Goal: Task Accomplishment & Management: Use online tool/utility

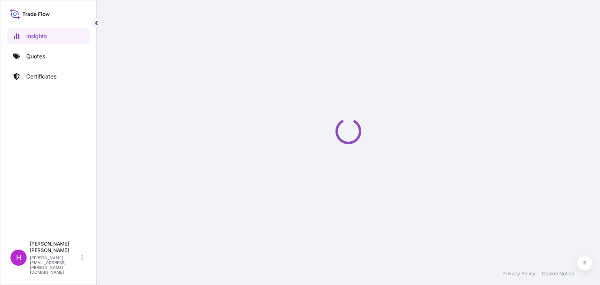
select select "2025"
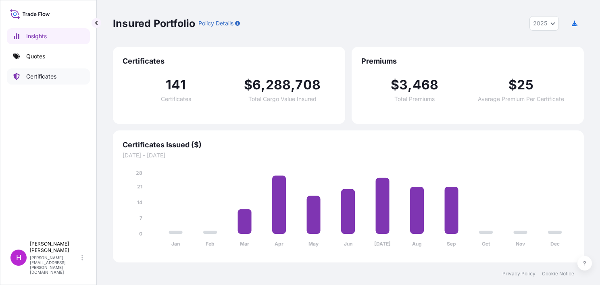
click at [51, 78] on p "Certificates" at bounding box center [41, 77] width 30 height 8
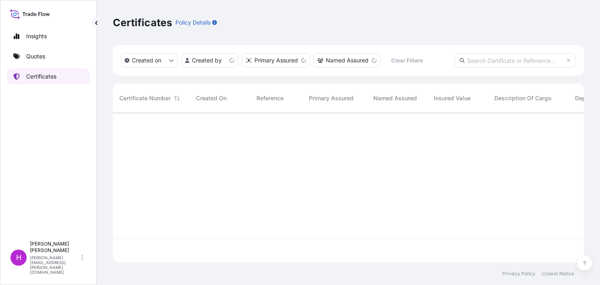
scroll to position [148, 464]
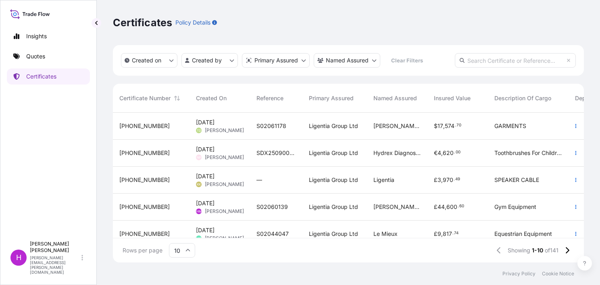
click at [270, 204] on span "S02060139" at bounding box center [271, 207] width 31 height 8
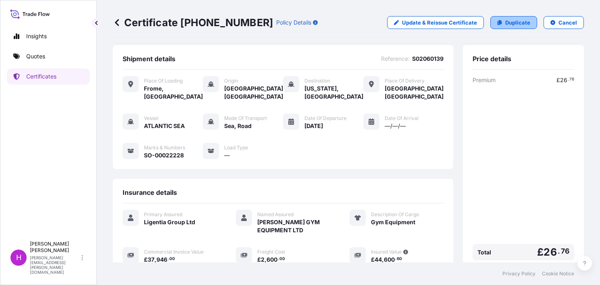
click at [505, 21] on p "Duplicate" at bounding box center [517, 23] width 25 height 8
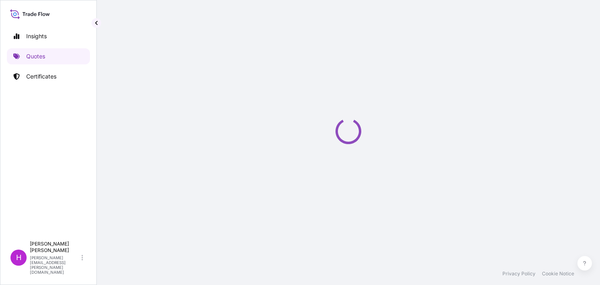
select select "Road / [GEOGRAPHIC_DATA]"
select select "Sea"
select select "Road / [GEOGRAPHIC_DATA]"
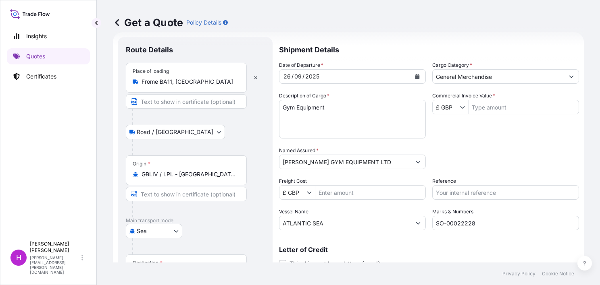
scroll to position [53, 0]
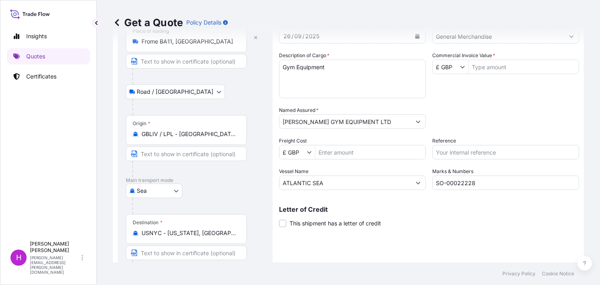
click at [173, 135] on input "GBLIV / LPL - [GEOGRAPHIC_DATA], [GEOGRAPHIC_DATA]" at bounding box center [189, 134] width 95 height 8
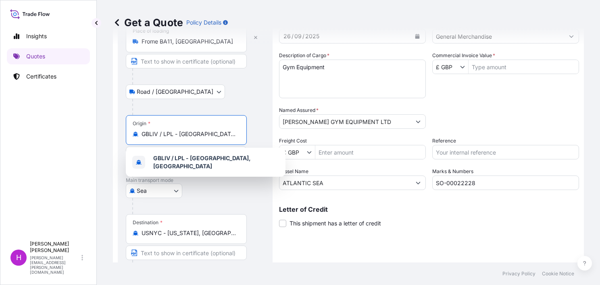
scroll to position [0, 13]
drag, startPoint x: 143, startPoint y: 133, endPoint x: 254, endPoint y: 131, distance: 110.9
click at [254, 131] on div "Origin * GBLIV / LPL - [GEOGRAPHIC_DATA], [GEOGRAPHIC_DATA]" at bounding box center [195, 146] width 139 height 62
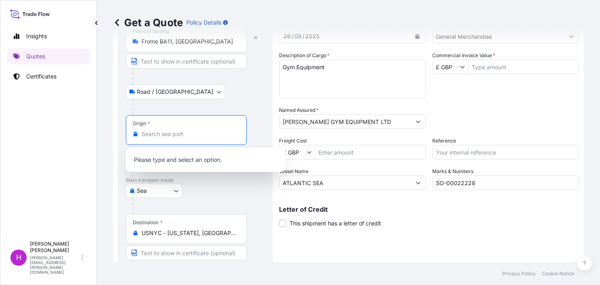
type input "O"
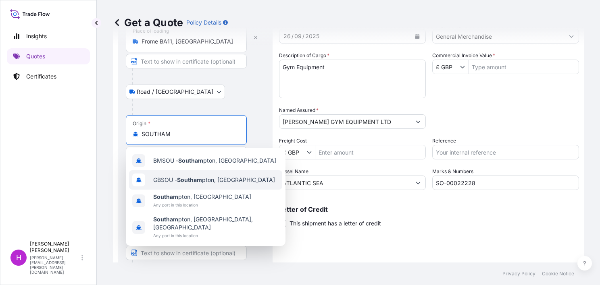
click at [202, 176] on div "GBSOU - Southam pton, [GEOGRAPHIC_DATA]" at bounding box center [205, 180] width 153 height 19
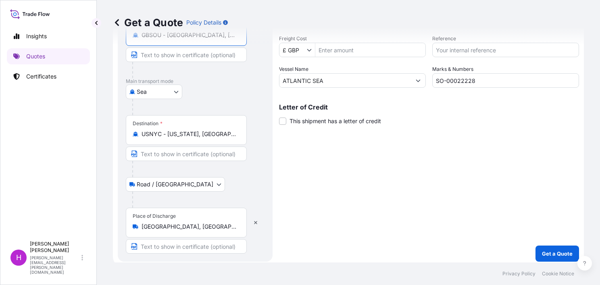
scroll to position [159, 0]
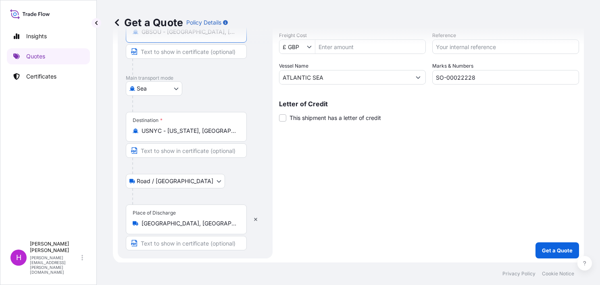
type input "GBSOU - [GEOGRAPHIC_DATA], [GEOGRAPHIC_DATA]"
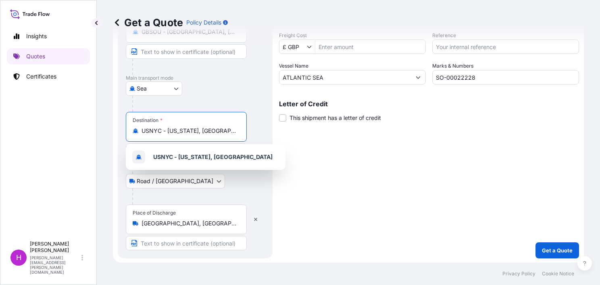
drag, startPoint x: 232, startPoint y: 133, endPoint x: 142, endPoint y: 131, distance: 90.3
click at [142, 131] on input "USNYC - [US_STATE], [GEOGRAPHIC_DATA]" at bounding box center [189, 131] width 95 height 8
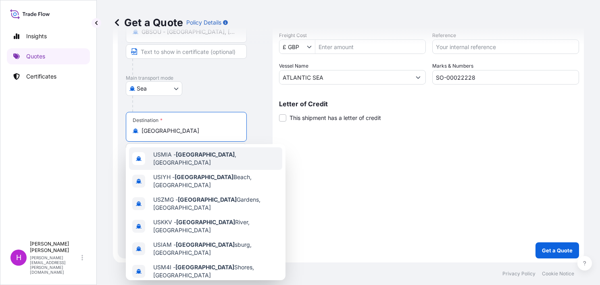
click at [156, 155] on span "USMIA - [GEOGRAPHIC_DATA] , [GEOGRAPHIC_DATA]" at bounding box center [216, 159] width 126 height 16
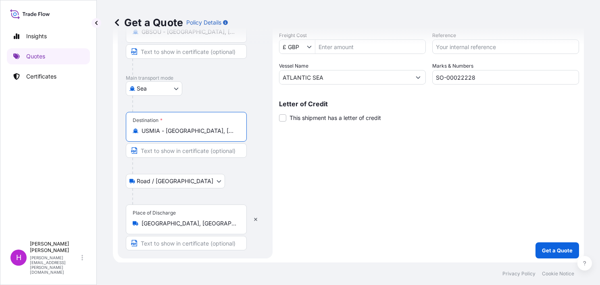
type input "USMIA - [GEOGRAPHIC_DATA], [GEOGRAPHIC_DATA]"
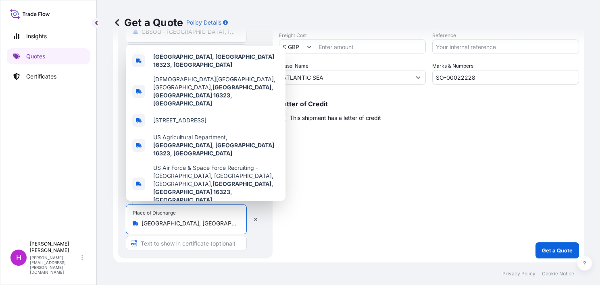
drag, startPoint x: 212, startPoint y: 223, endPoint x: 140, endPoint y: 219, distance: 71.5
click at [140, 219] on div "Place of Discharge [GEOGRAPHIC_DATA], [GEOGRAPHIC_DATA]" at bounding box center [186, 220] width 121 height 30
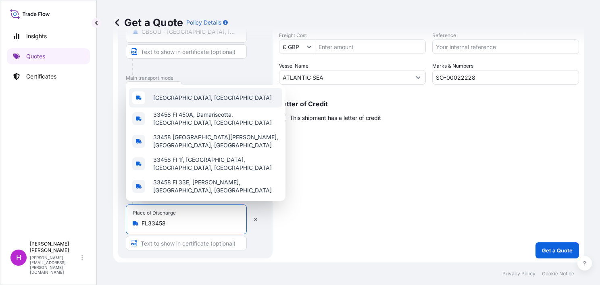
click at [183, 102] on span "[GEOGRAPHIC_DATA], [GEOGRAPHIC_DATA]" at bounding box center [212, 98] width 119 height 8
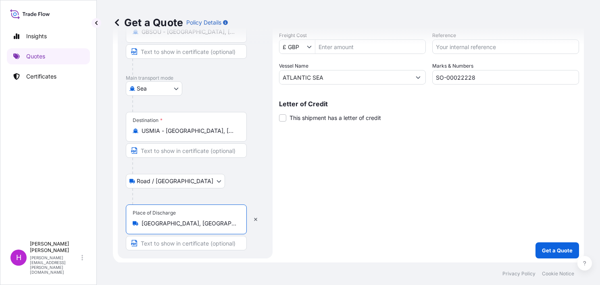
scroll to position [0, 0]
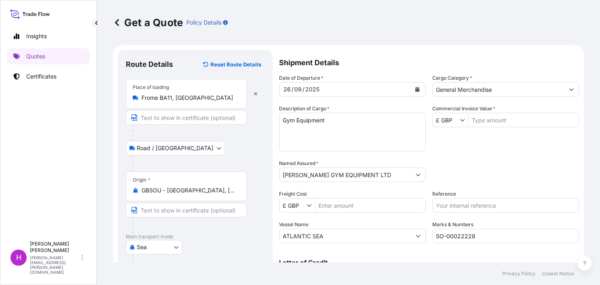
type input "[GEOGRAPHIC_DATA], [GEOGRAPHIC_DATA]"
click at [411, 85] on button "Calendar" at bounding box center [417, 89] width 13 height 13
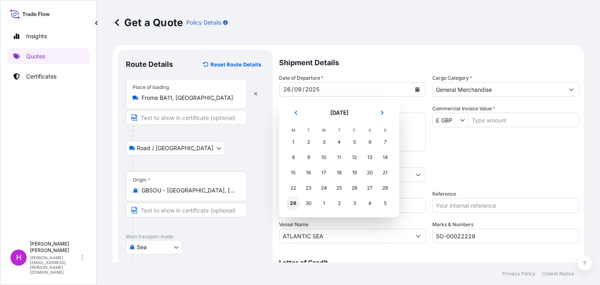
click at [293, 203] on div "29" at bounding box center [293, 203] width 15 height 15
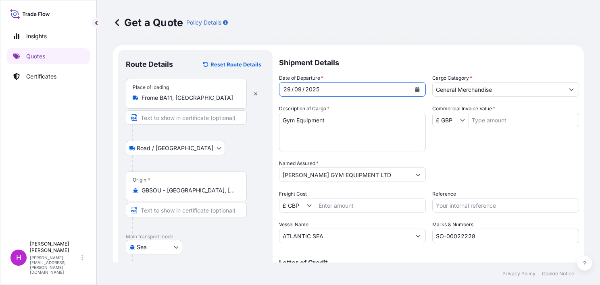
click at [497, 120] on input "Commercial Invoice Value *" at bounding box center [524, 120] width 110 height 15
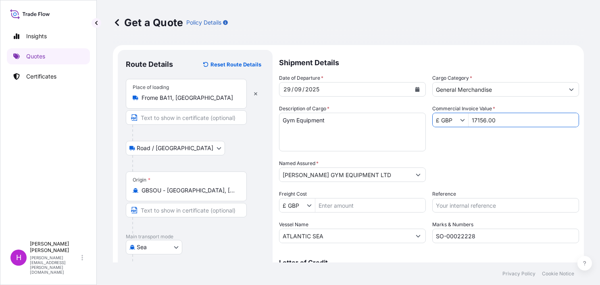
scroll to position [40, 0]
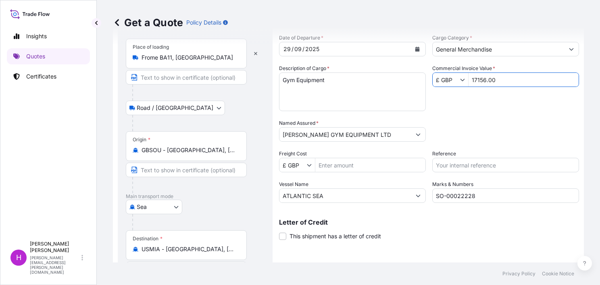
type input "17,156"
click at [346, 165] on input "Freight Cost" at bounding box center [370, 165] width 110 height 15
type input "1,700"
click at [448, 161] on input "Reference" at bounding box center [505, 165] width 147 height 15
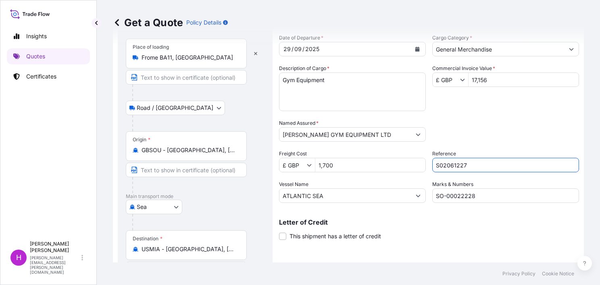
type input "S02061227"
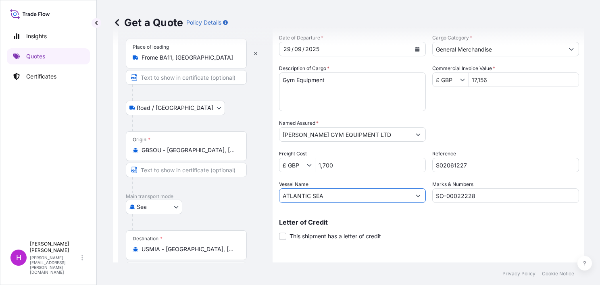
drag, startPoint x: 350, startPoint y: 198, endPoint x: 279, endPoint y: 196, distance: 71.4
click at [279, 196] on form "Route Details Reset Route Details Place of loading Frome BA11, [GEOGRAPHIC_DATA…" at bounding box center [348, 193] width 471 height 377
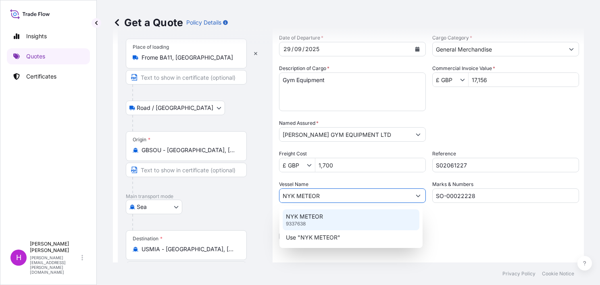
click at [298, 214] on p "NYK METEOR" at bounding box center [304, 217] width 37 height 8
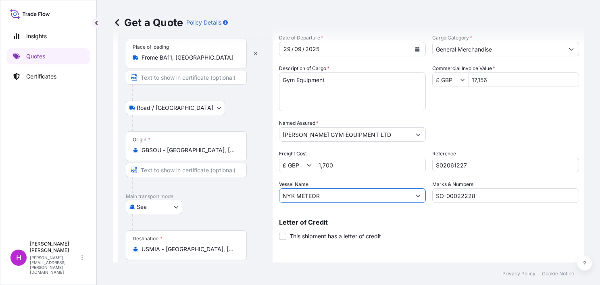
type input "NYK METEOR"
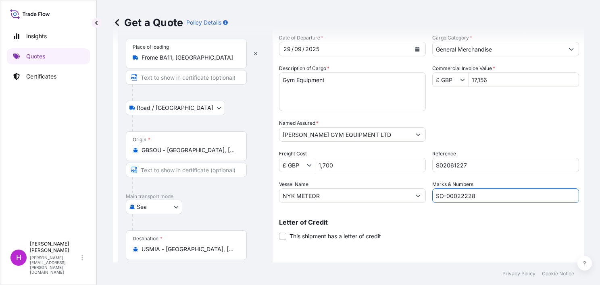
drag, startPoint x: 485, startPoint y: 195, endPoint x: 444, endPoint y: 194, distance: 41.9
click at [444, 194] on input "SO-00022228" at bounding box center [505, 196] width 147 height 15
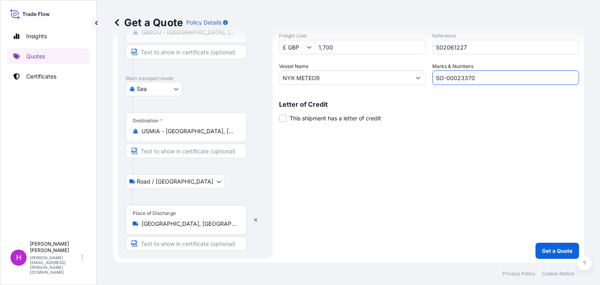
scroll to position [159, 0]
type input "SO-00023370"
click at [550, 249] on p "Get a Quote" at bounding box center [557, 251] width 31 height 8
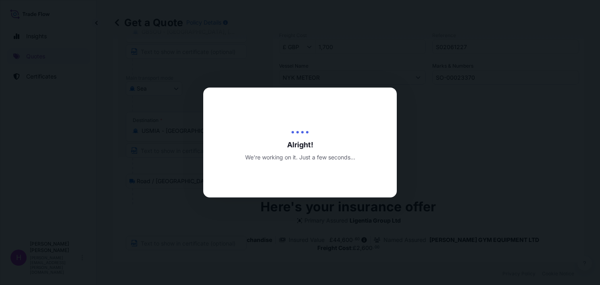
type input "[DATE]"
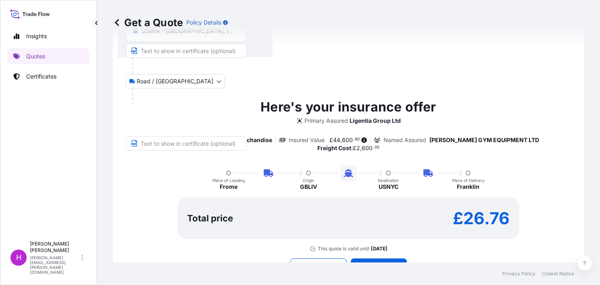
scroll to position [276, 0]
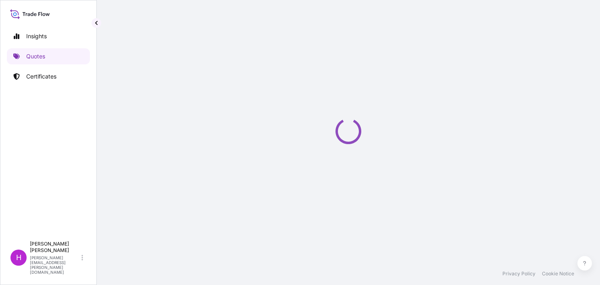
select select "Road / [GEOGRAPHIC_DATA]"
select select "Sea"
select select "Road / [GEOGRAPHIC_DATA]"
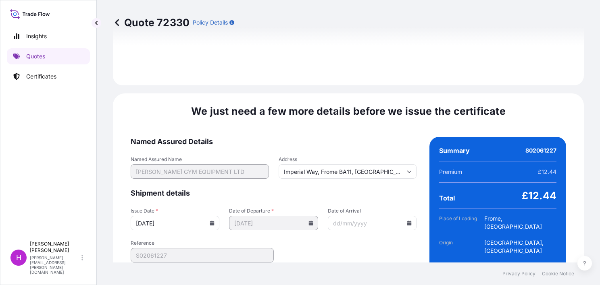
scroll to position [1212, 0]
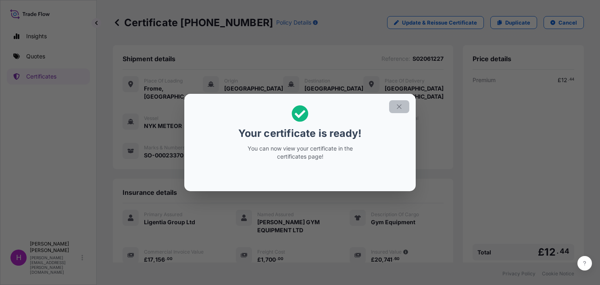
click at [399, 104] on icon "button" at bounding box center [399, 106] width 7 height 7
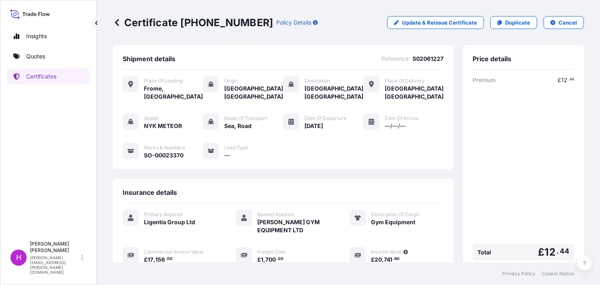
scroll to position [129, 0]
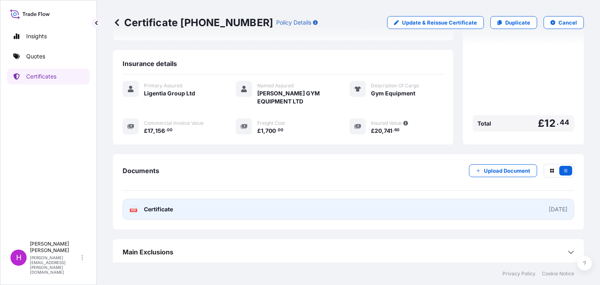
click at [169, 206] on span "Certificate" at bounding box center [158, 210] width 29 height 8
